Goal: Find specific page/section: Find specific page/section

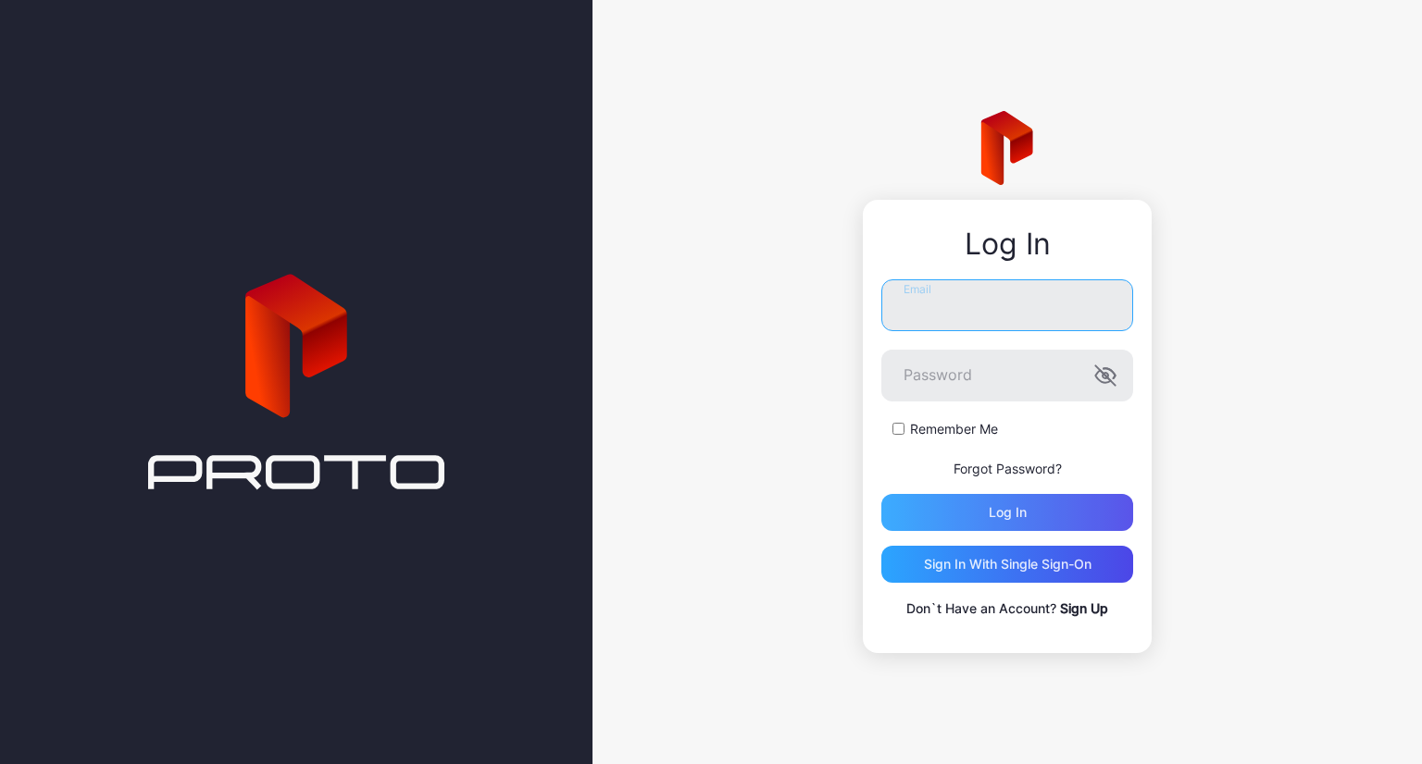
type input "**********"
click at [1012, 511] on div "Log in" at bounding box center [1007, 512] width 38 height 15
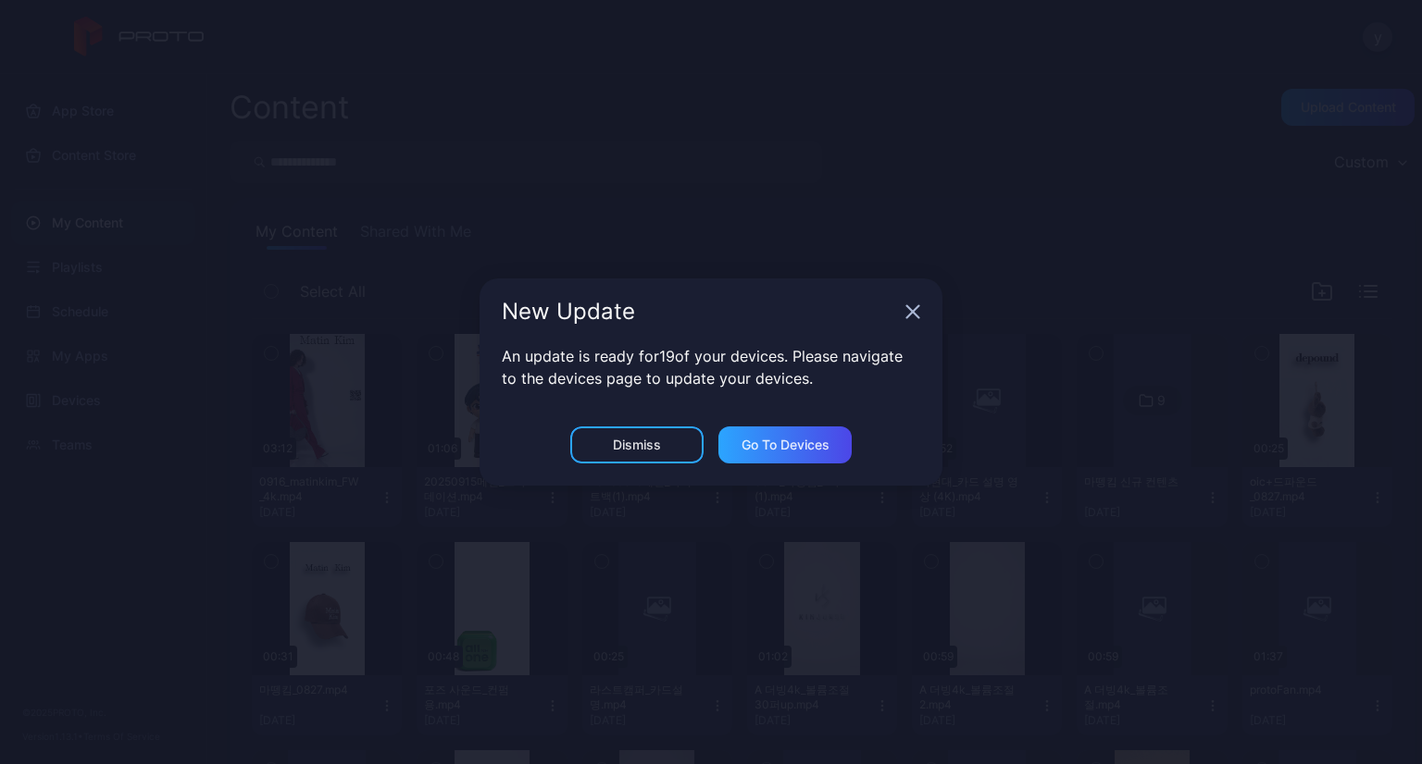
click at [912, 309] on icon "button" at bounding box center [912, 312] width 15 height 15
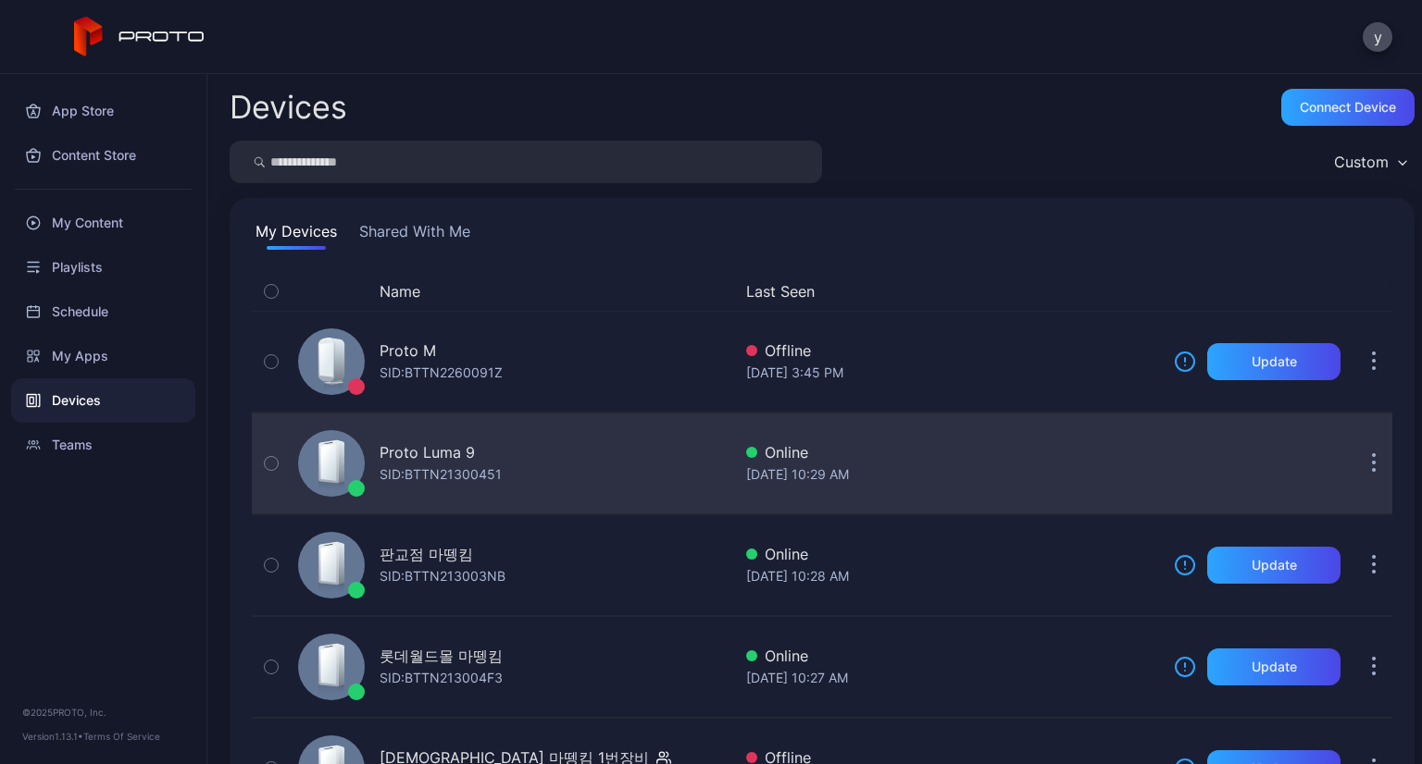
click at [514, 466] on div "Proto Luma 9 SID: BTTN21300451" at bounding box center [511, 463] width 441 height 93
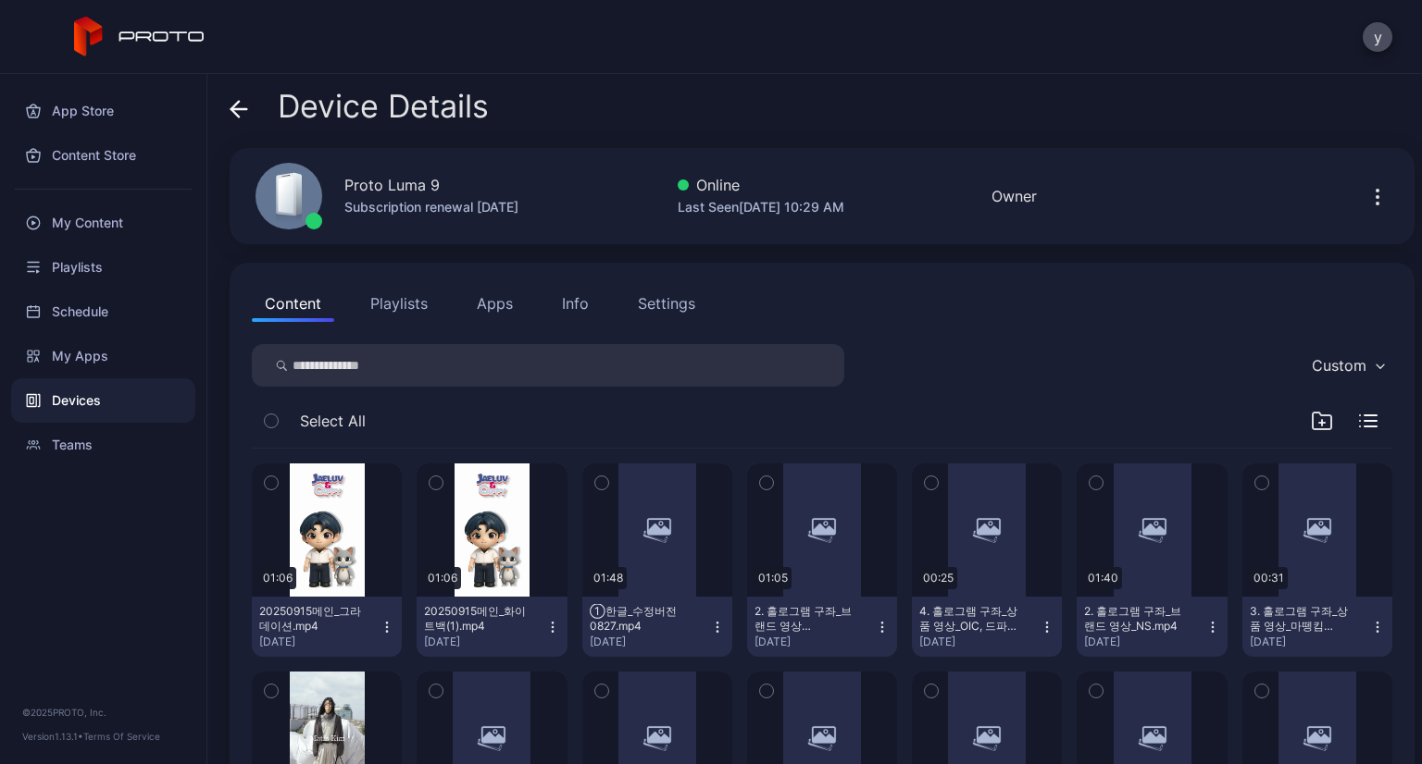
click at [404, 305] on button "Playlists" at bounding box center [398, 303] width 83 height 37
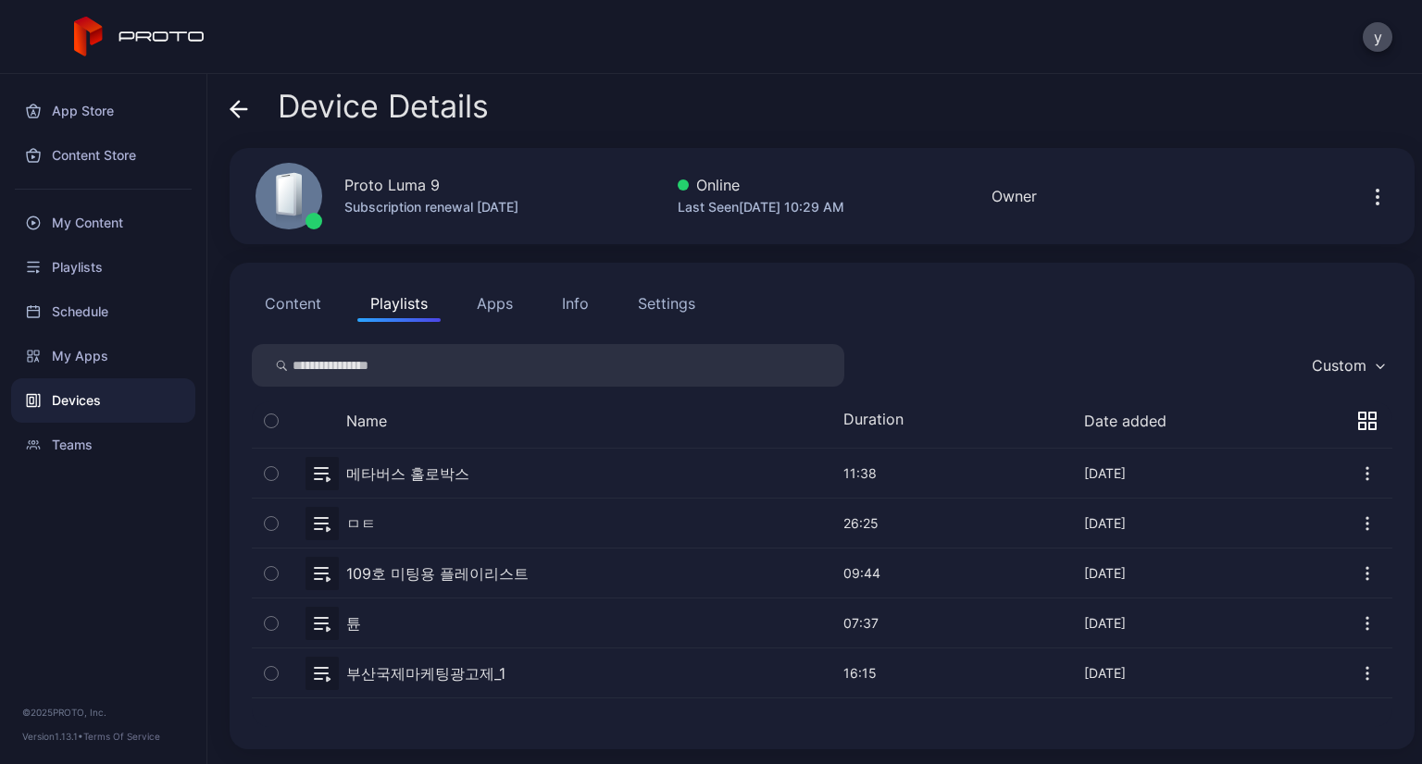
click at [390, 480] on button "button" at bounding box center [822, 473] width 1140 height 49
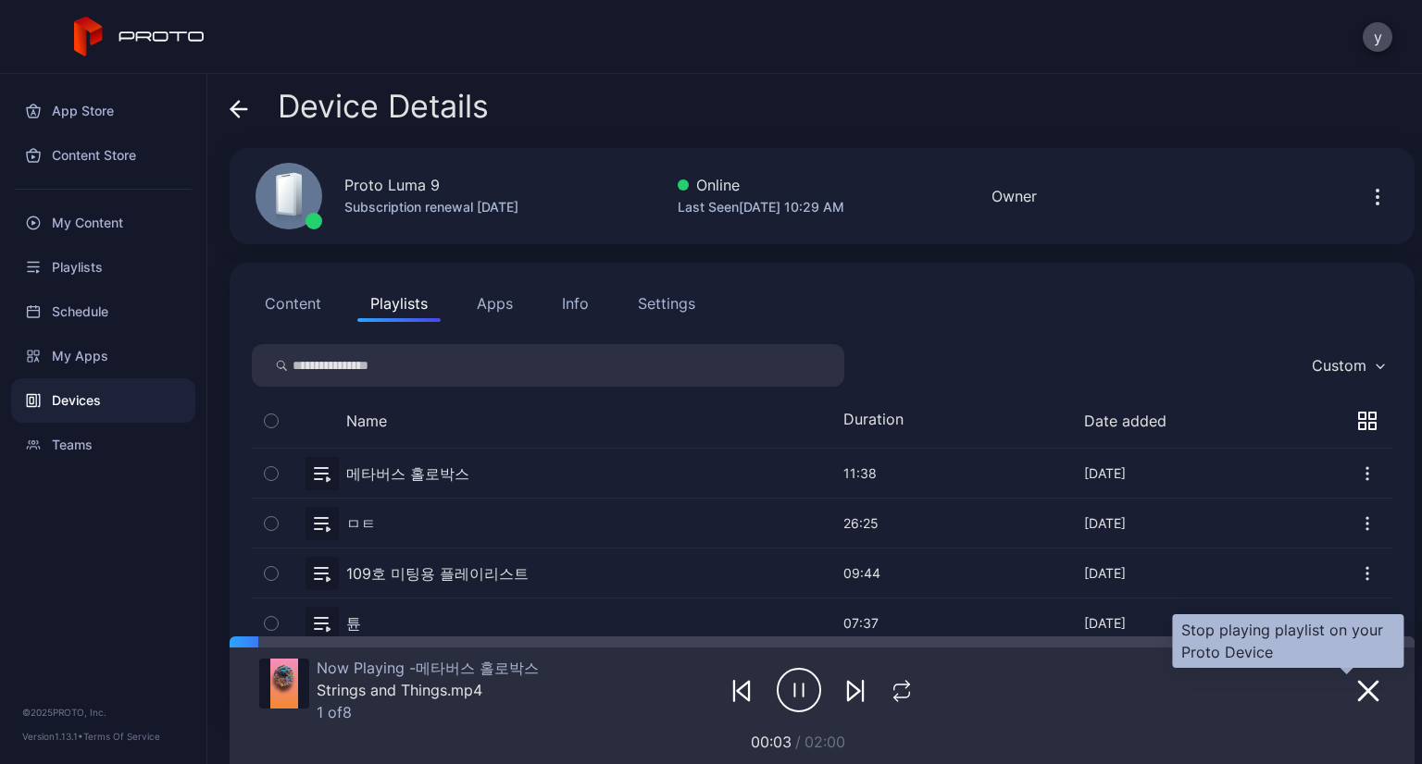
click at [1357, 693] on icon "button" at bounding box center [1368, 691] width 22 height 22
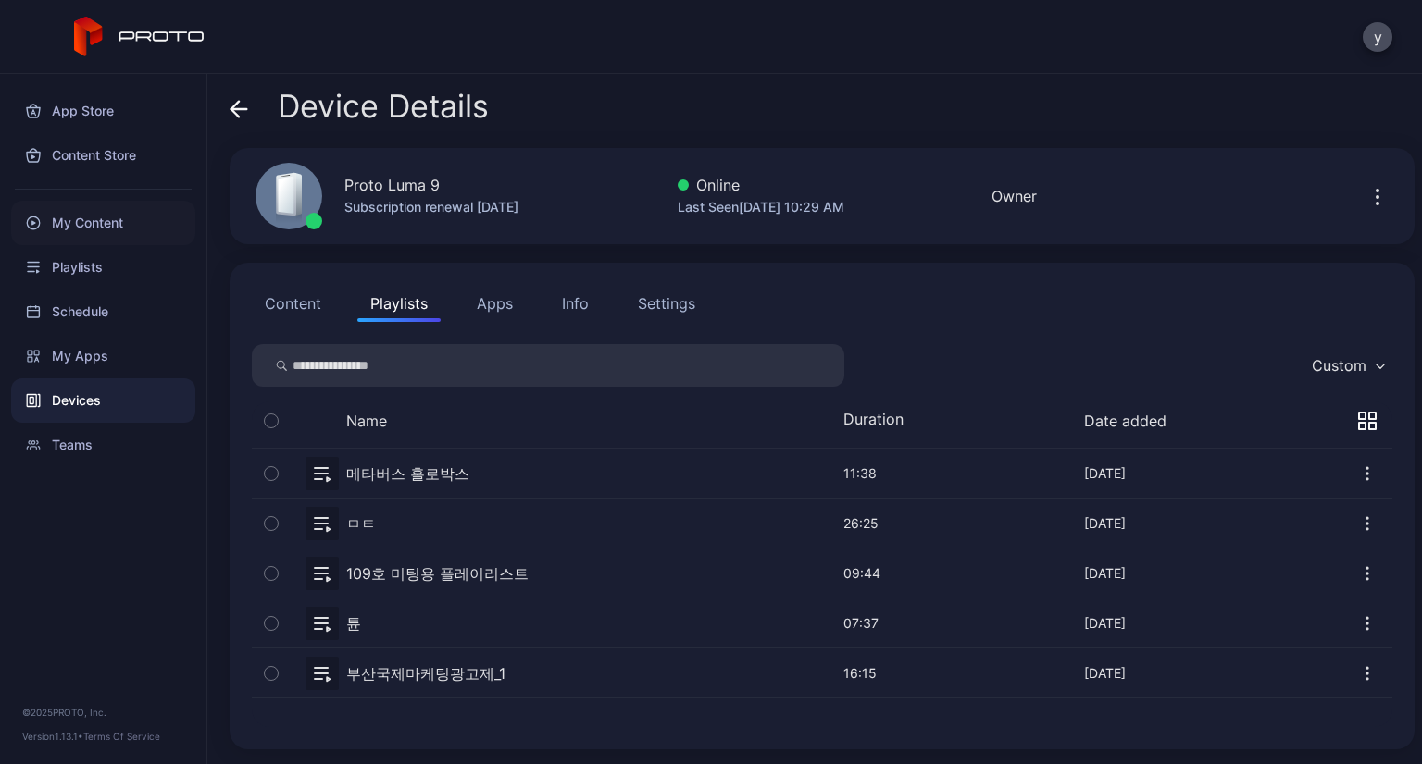
click at [99, 207] on div "My Content" at bounding box center [103, 223] width 184 height 44
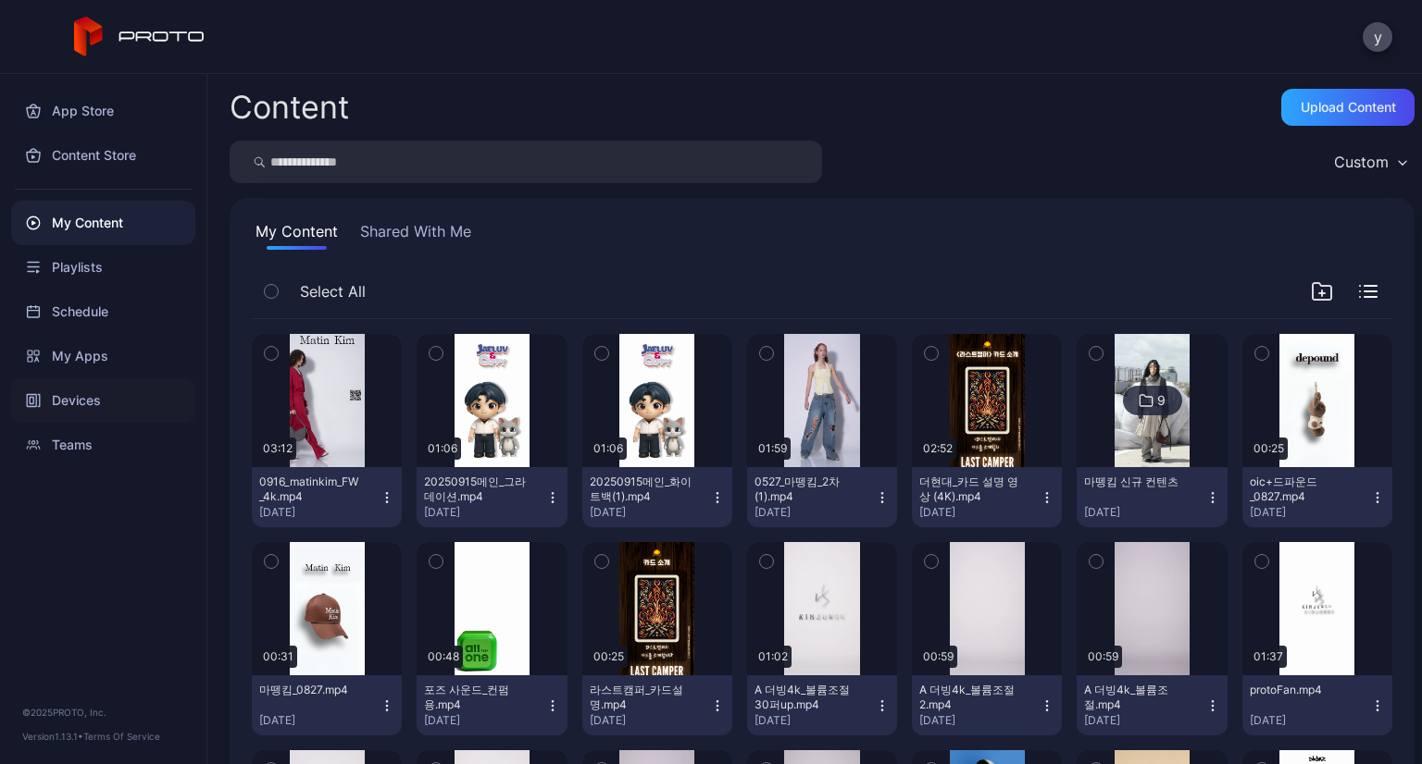
click at [100, 379] on div "Devices" at bounding box center [103, 401] width 184 height 44
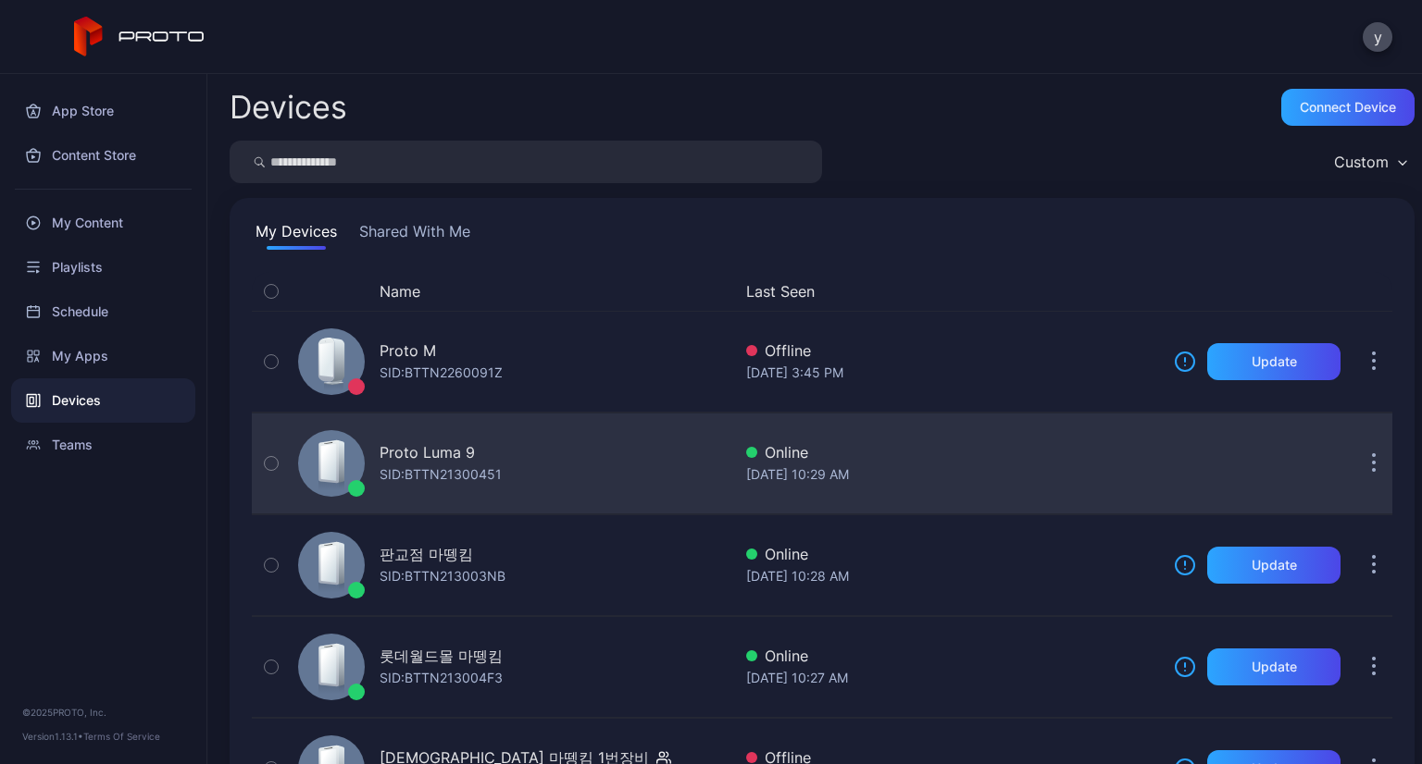
click at [488, 487] on div "Proto Luma 9 SID: BTTN21300451" at bounding box center [511, 463] width 441 height 93
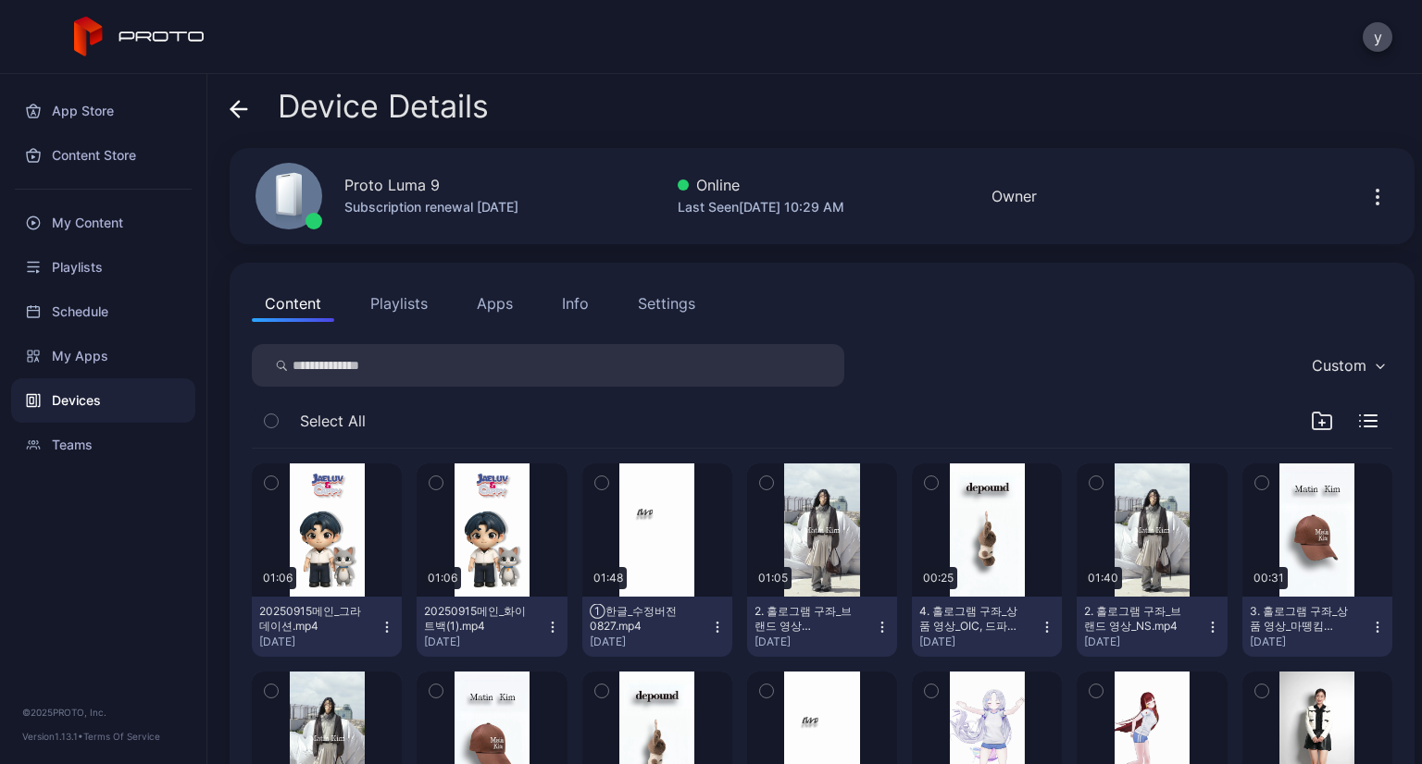
click at [419, 305] on button "Playlists" at bounding box center [398, 303] width 83 height 37
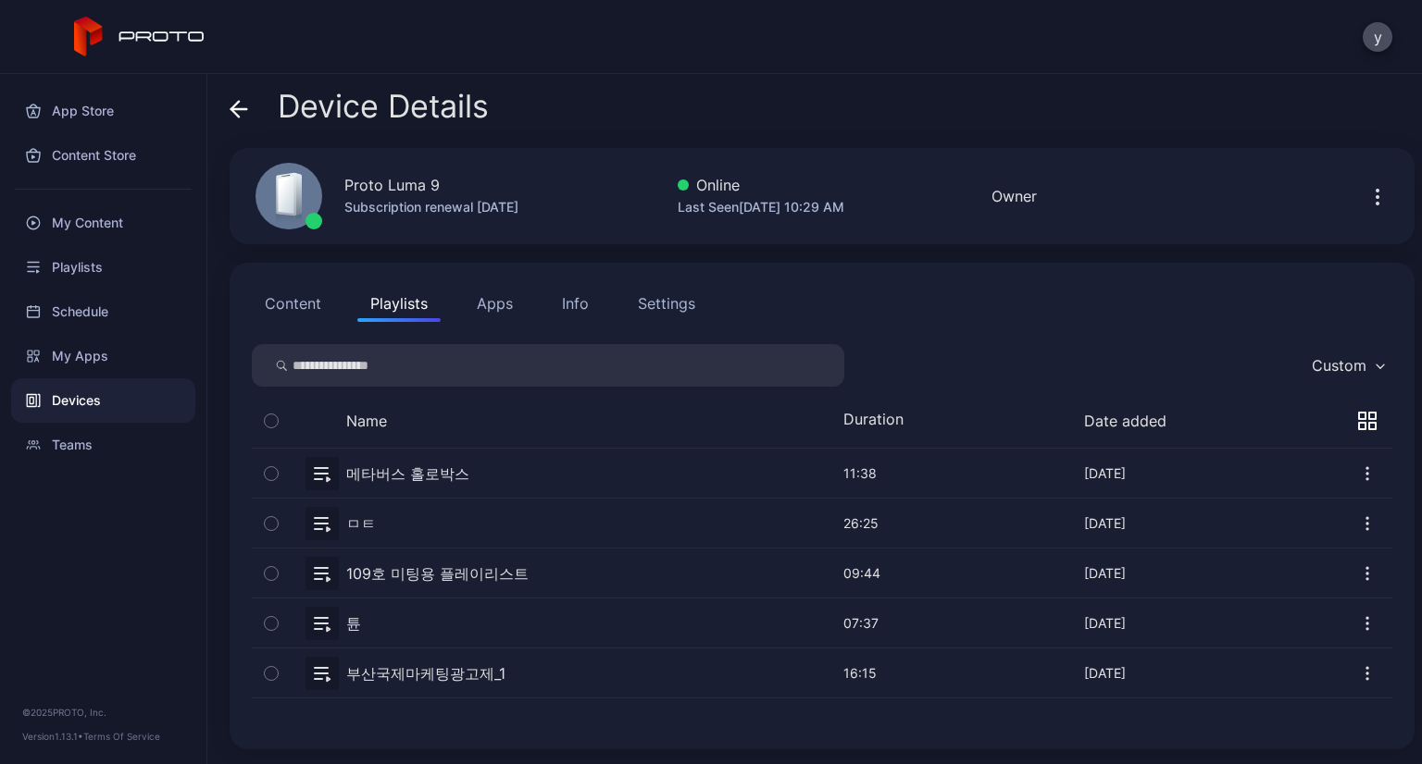
click at [274, 306] on button "Content" at bounding box center [293, 303] width 82 height 37
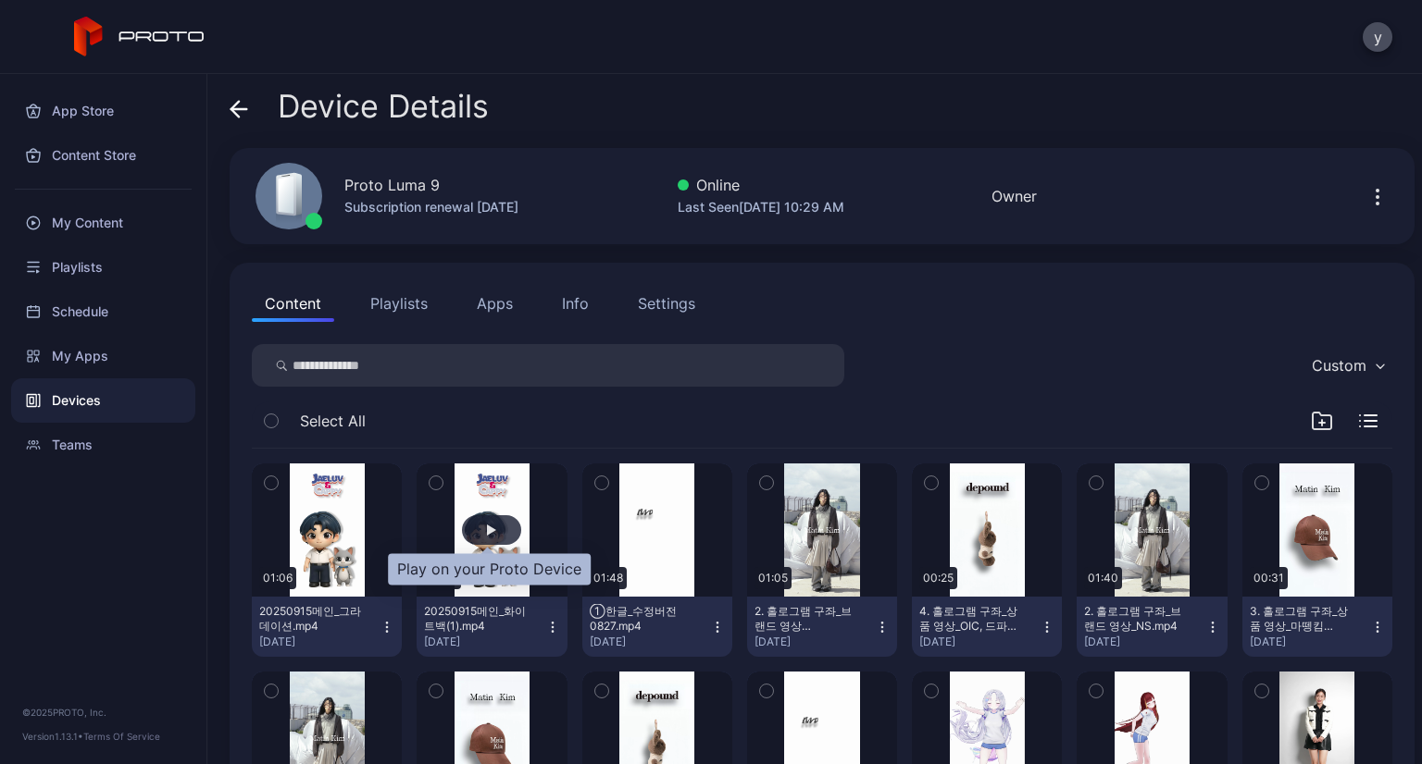
click at [491, 527] on div "button" at bounding box center [491, 530] width 9 height 11
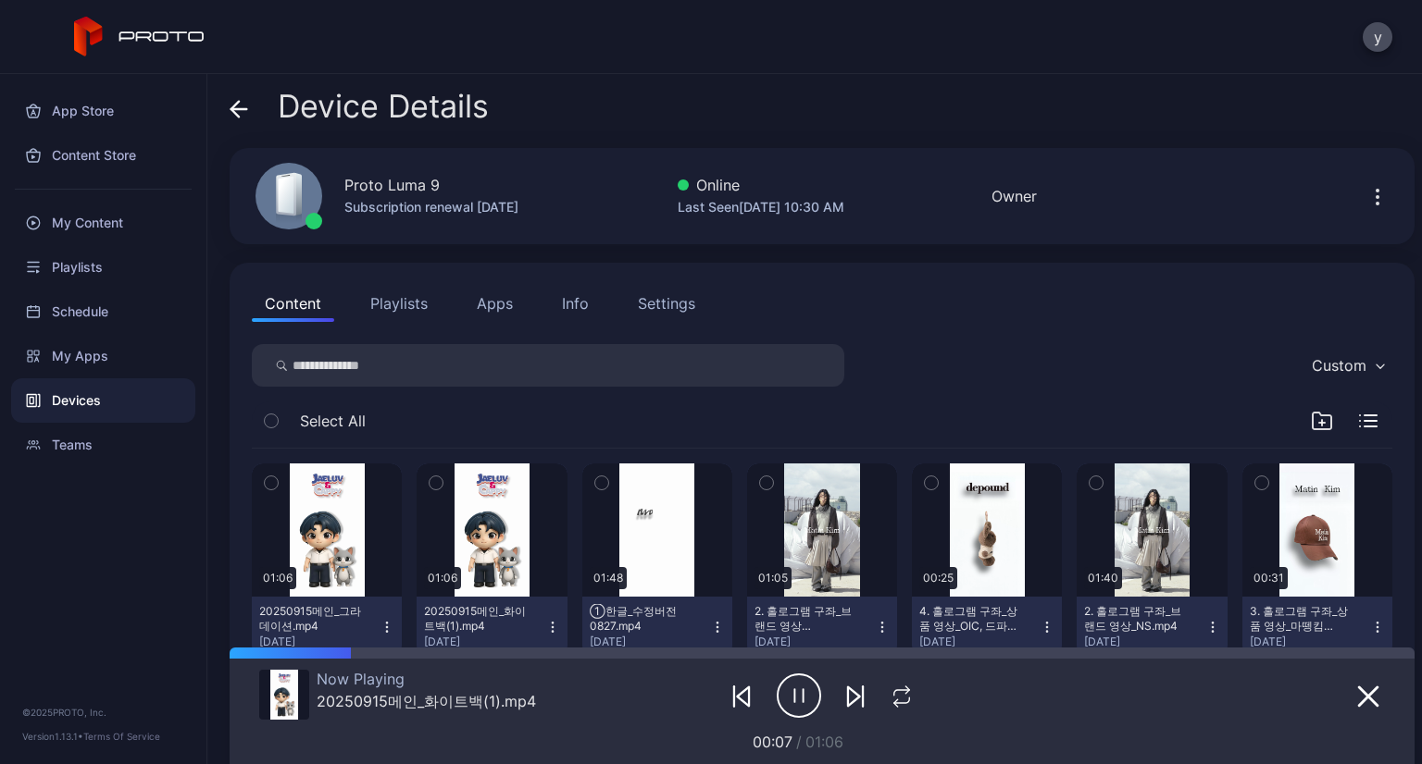
click at [1334, 681] on div at bounding box center [1291, 696] width 188 height 52
click at [1357, 690] on icon "button" at bounding box center [1368, 697] width 22 height 22
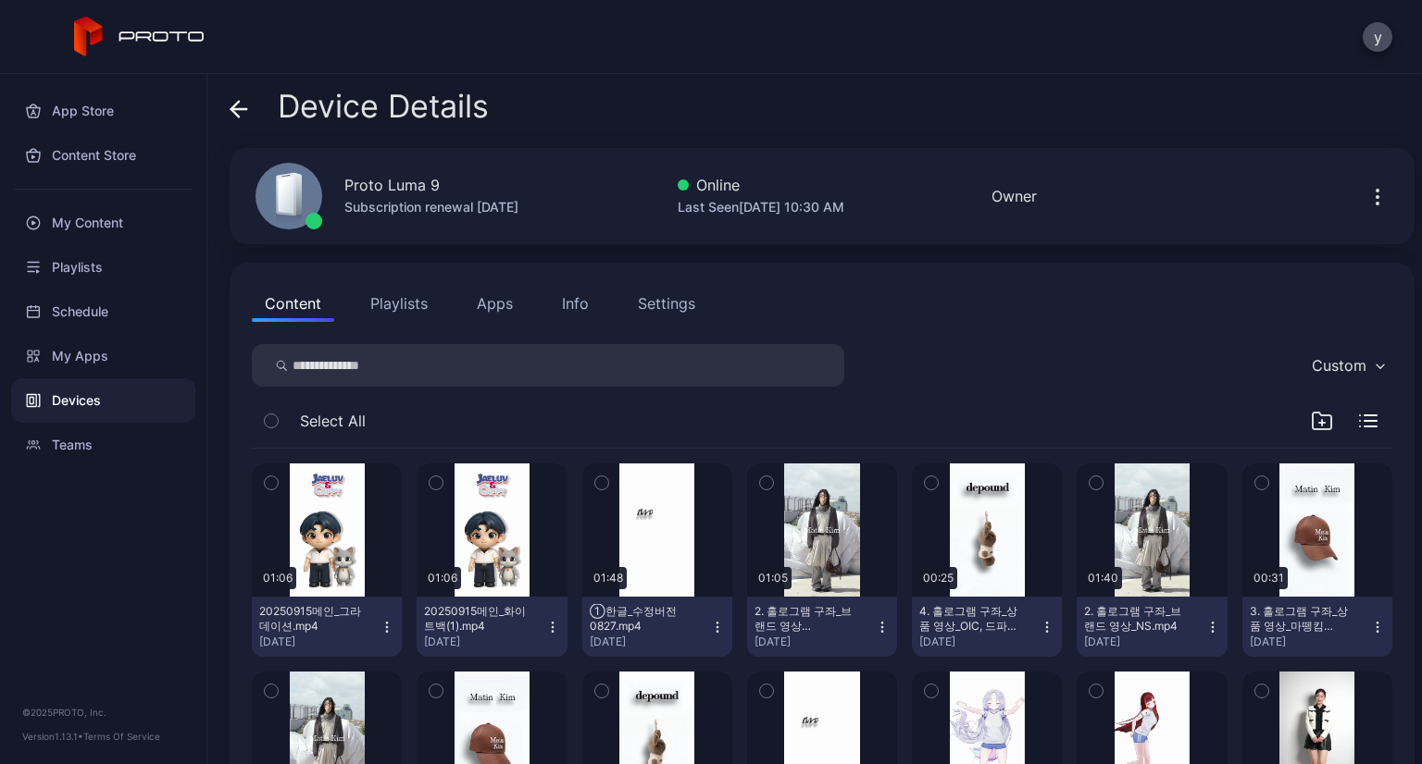
click at [414, 305] on button "Playlists" at bounding box center [398, 303] width 83 height 37
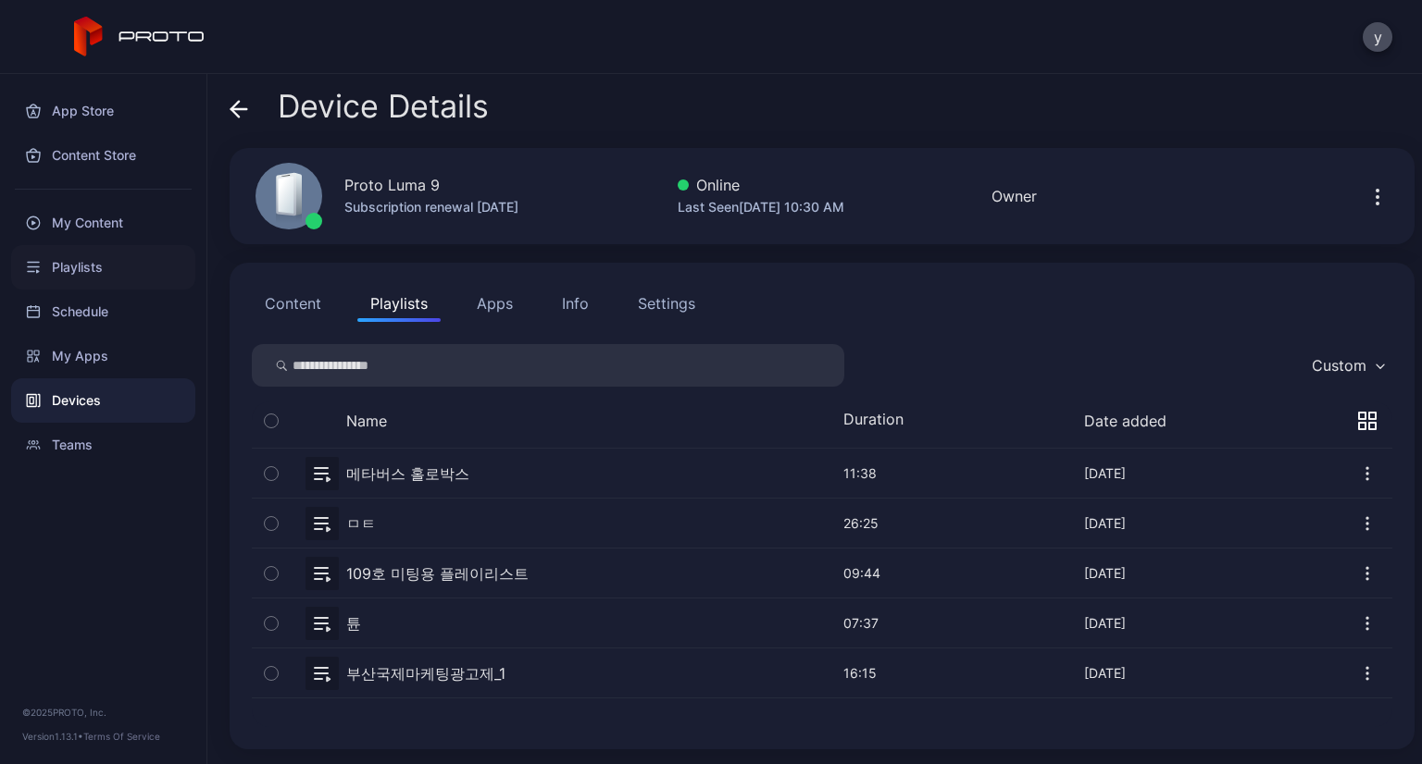
click at [104, 257] on div "Playlists" at bounding box center [103, 267] width 184 height 44
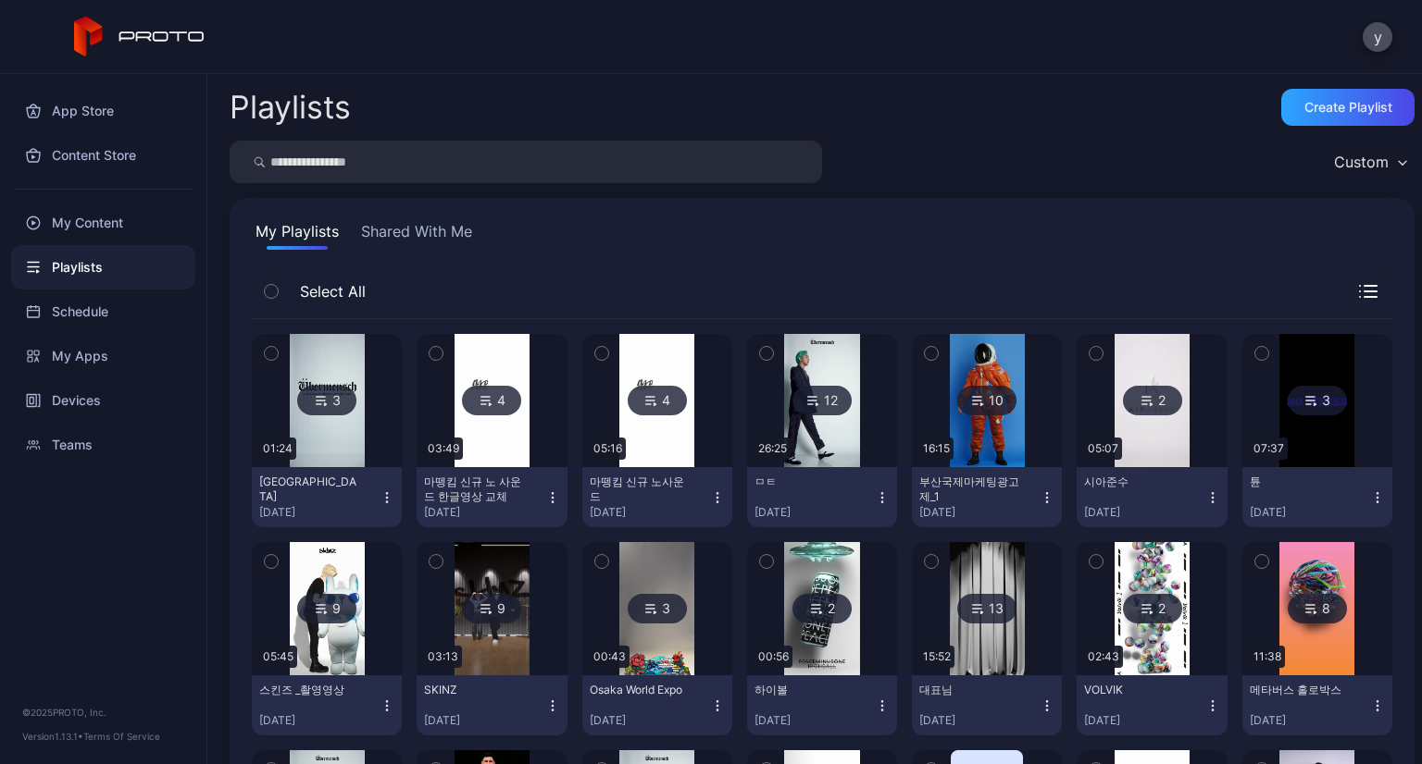
click at [820, 415] on div "12" at bounding box center [821, 401] width 59 height 30
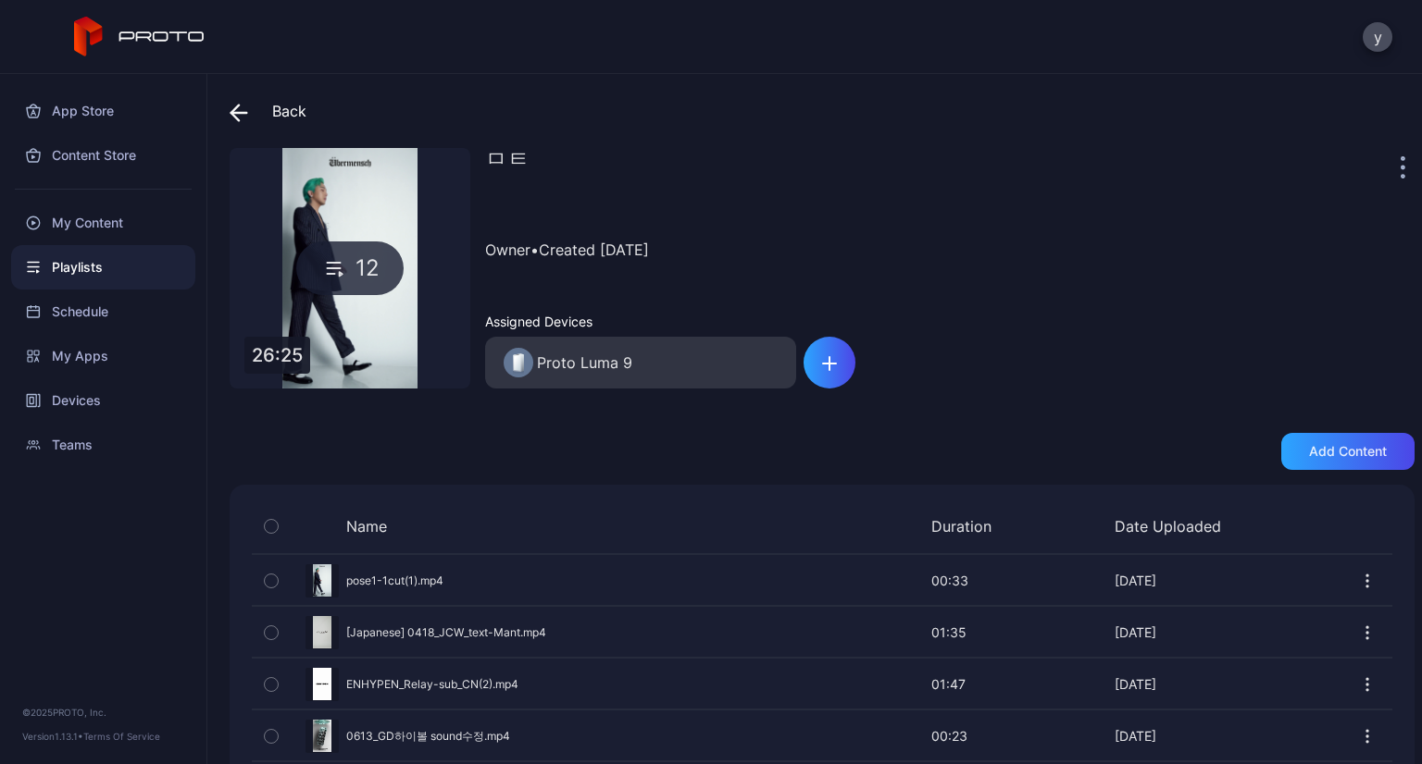
click at [248, 114] on span at bounding box center [244, 110] width 28 height 33
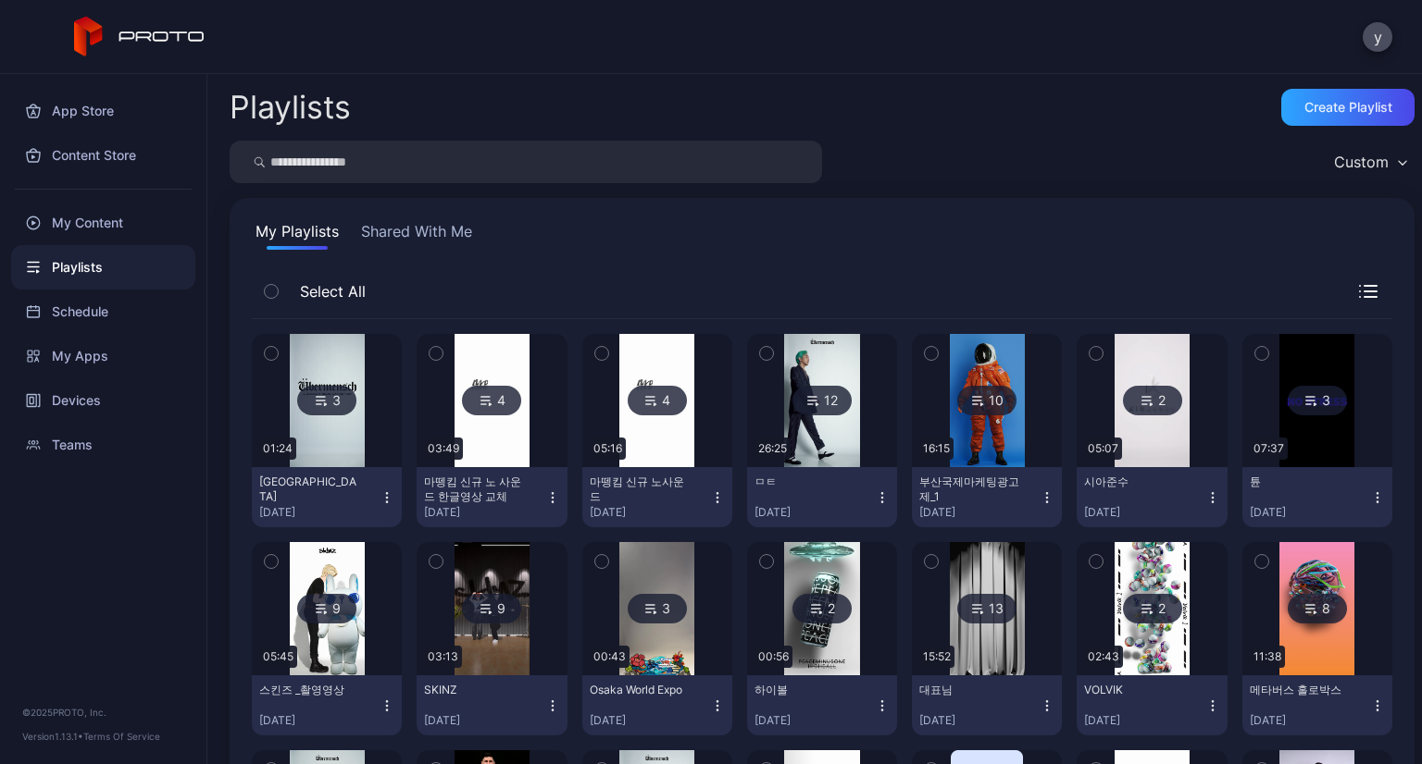
click at [985, 399] on div "10" at bounding box center [986, 401] width 59 height 30
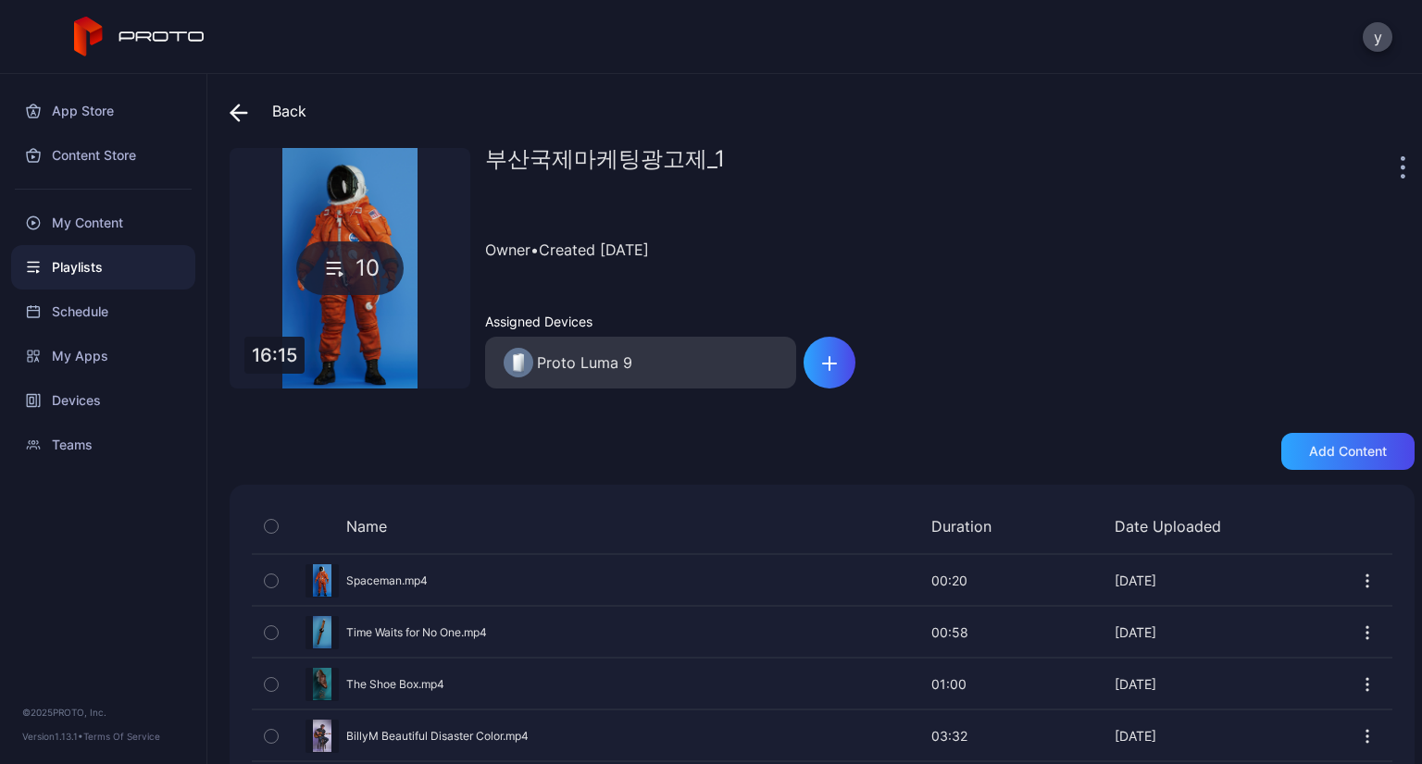
click at [247, 118] on icon at bounding box center [239, 113] width 19 height 19
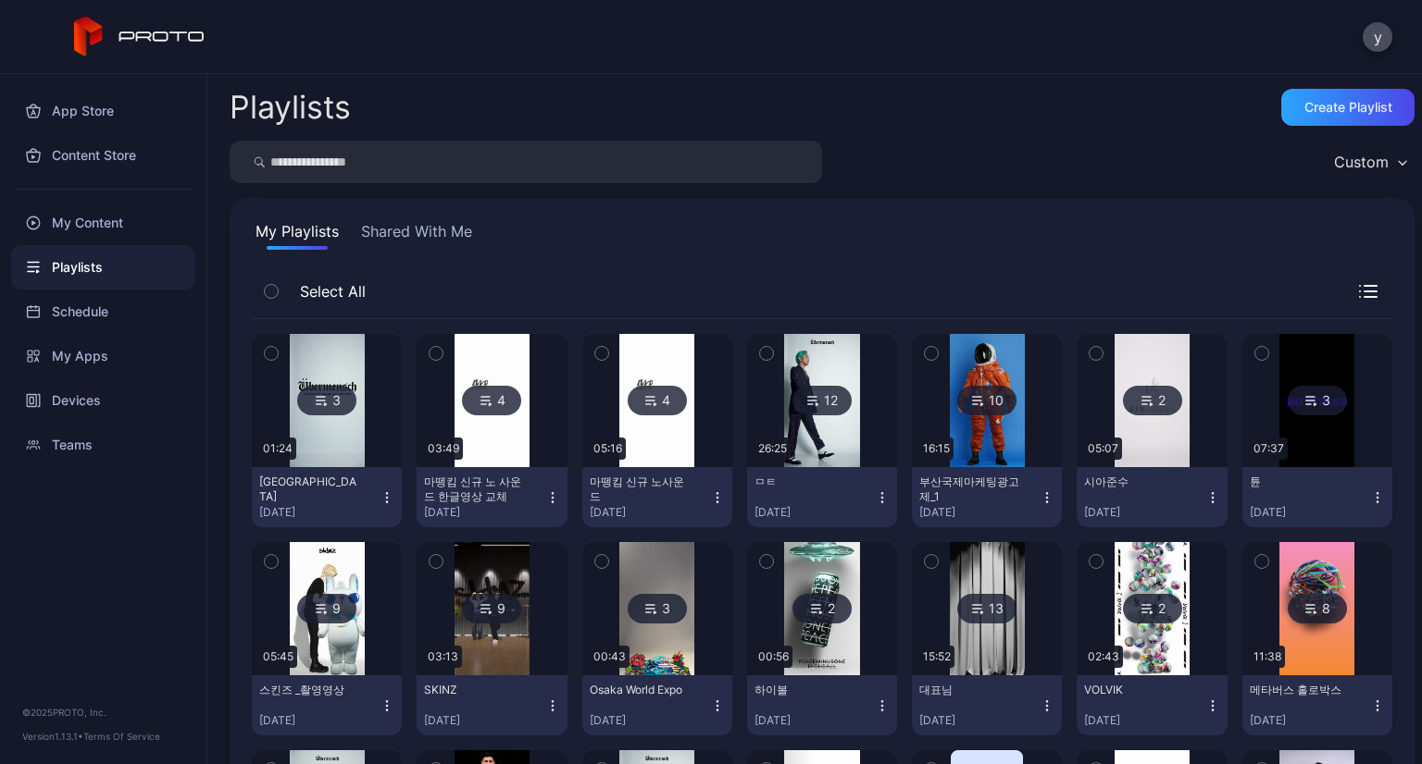
click at [1303, 404] on icon at bounding box center [1310, 401] width 15 height 22
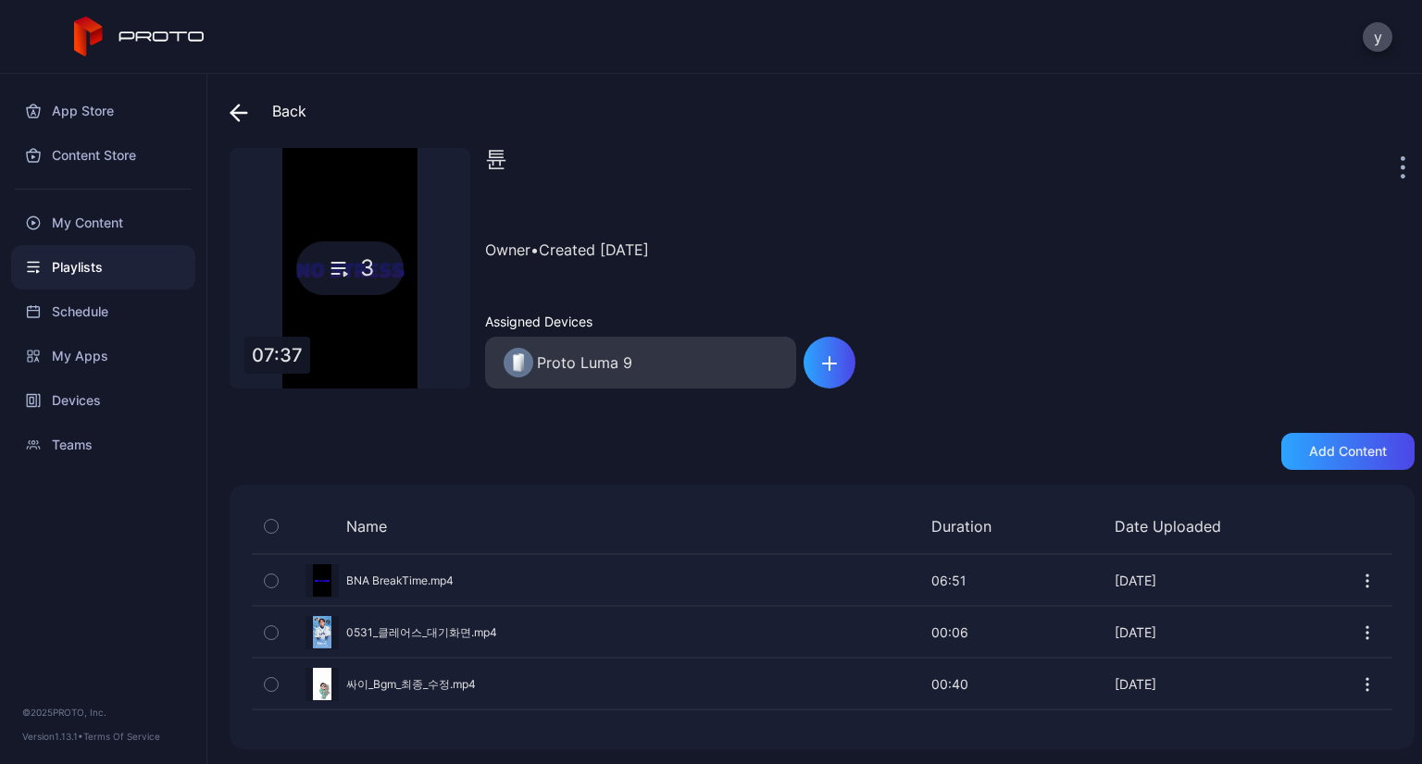
click at [237, 104] on icon at bounding box center [239, 113] width 19 height 19
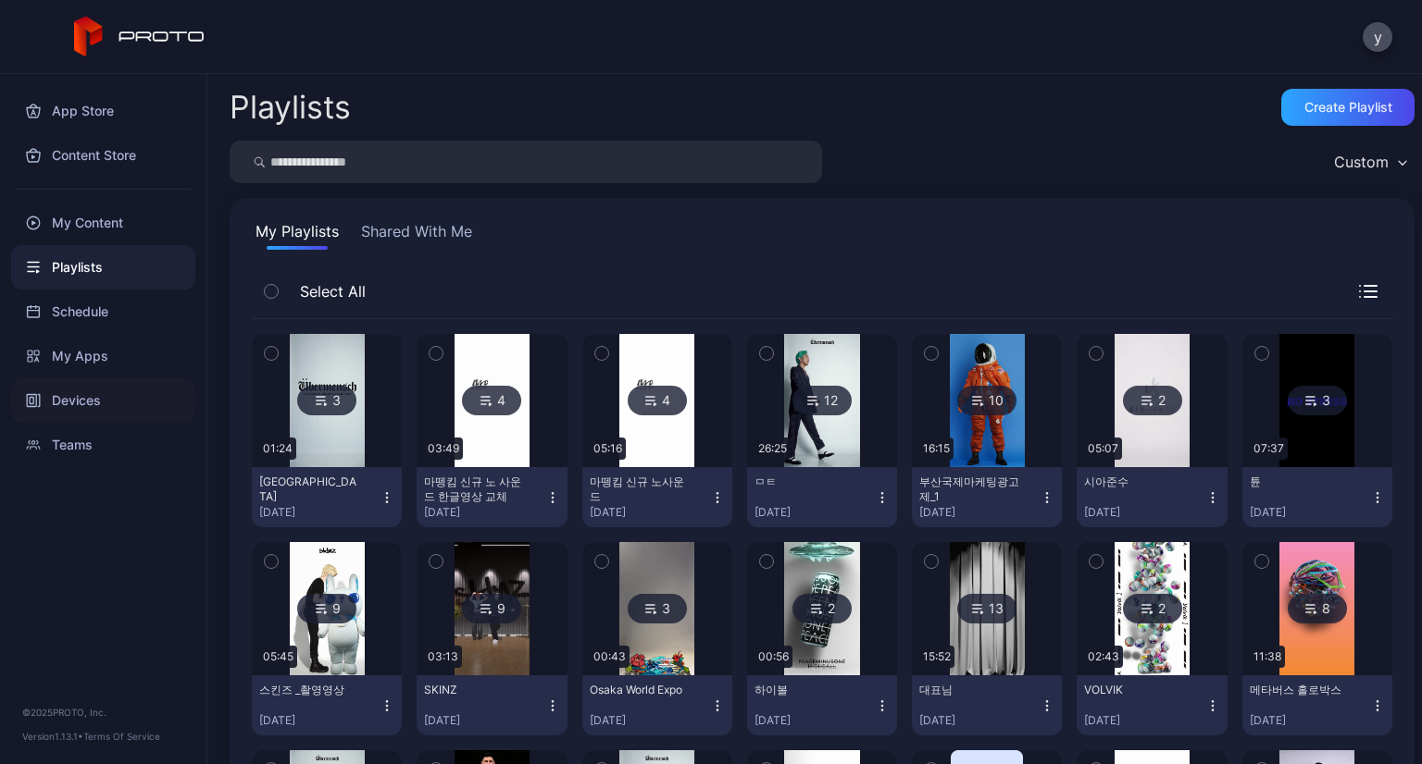
click at [92, 396] on div "Devices" at bounding box center [103, 401] width 184 height 44
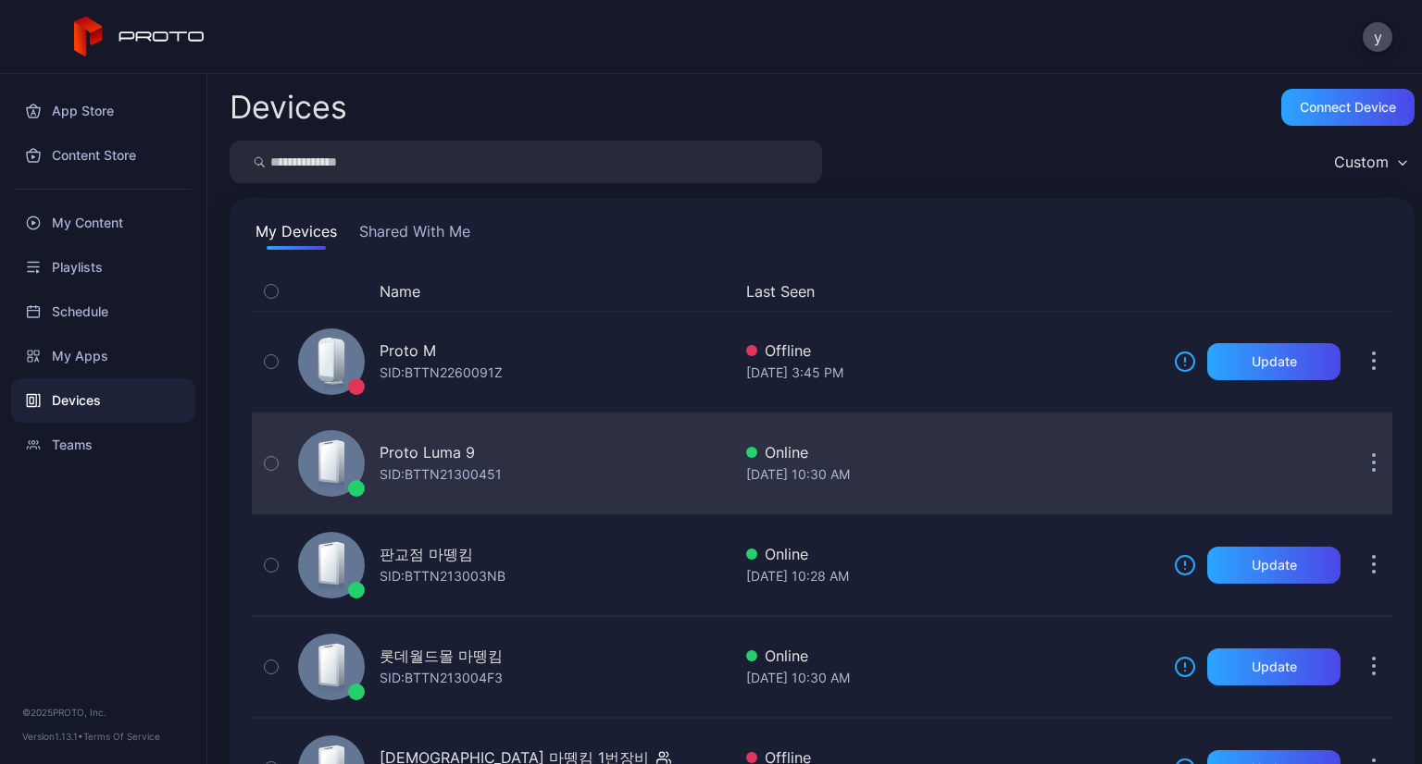
click at [496, 488] on div "Proto Luma 9 SID: BTTN21300451" at bounding box center [511, 463] width 441 height 93
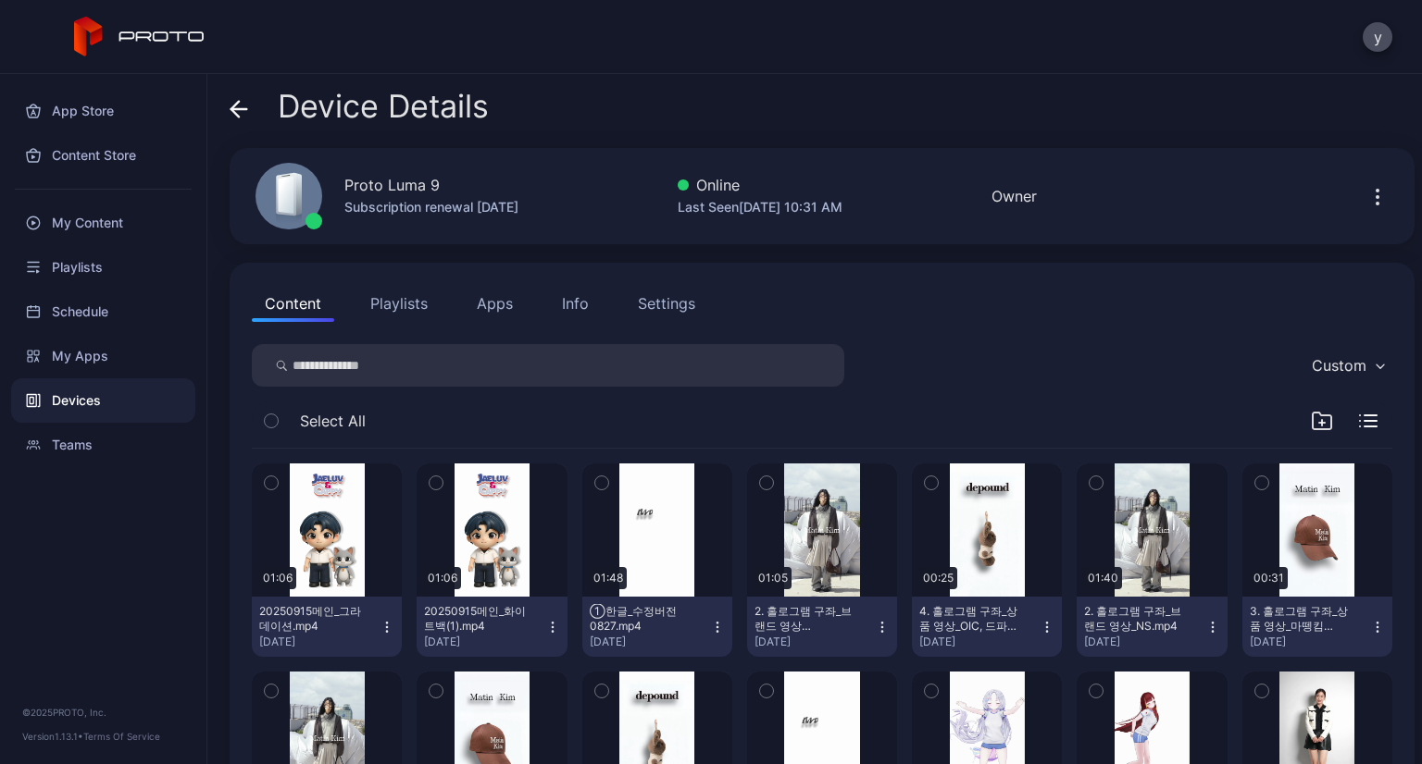
click at [693, 80] on div "Device Details Proto Luma 9 Subscription renewal Jul 17, 2026 Online Last Seen …" at bounding box center [814, 419] width 1214 height 690
click at [852, 101] on div "Device Details" at bounding box center [822, 111] width 1185 height 44
